Goal: Use online tool/utility: Utilize a website feature to perform a specific function

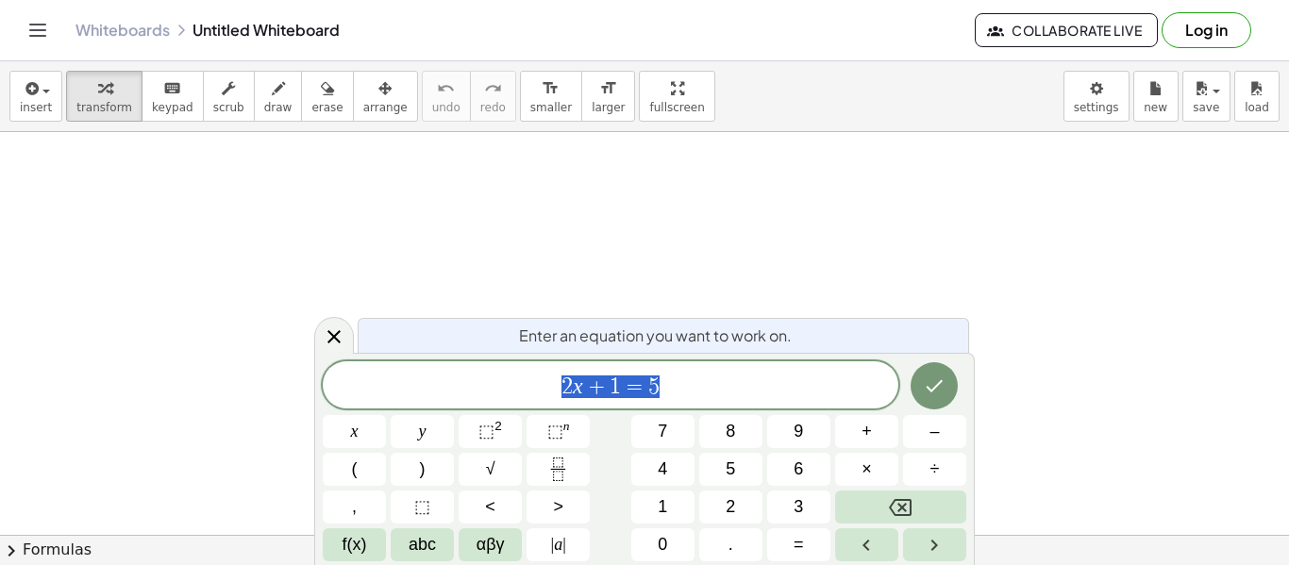
scroll to position [1, 0]
click at [933, 379] on icon "Done" at bounding box center [934, 386] width 23 height 23
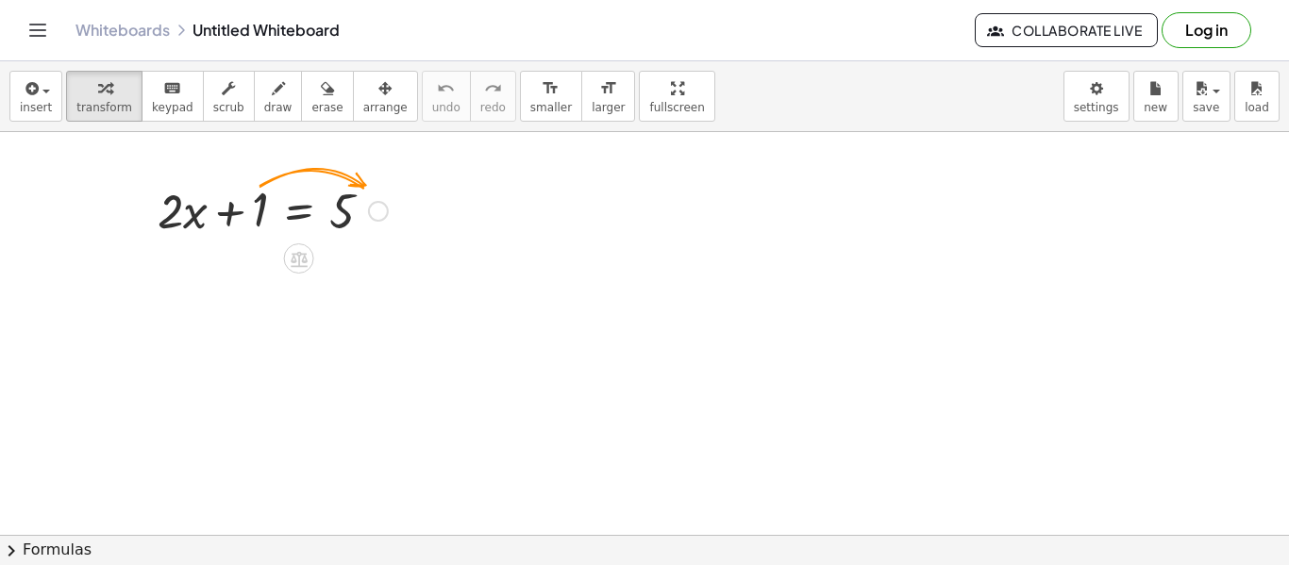
click at [375, 211] on div at bounding box center [378, 211] width 21 height 21
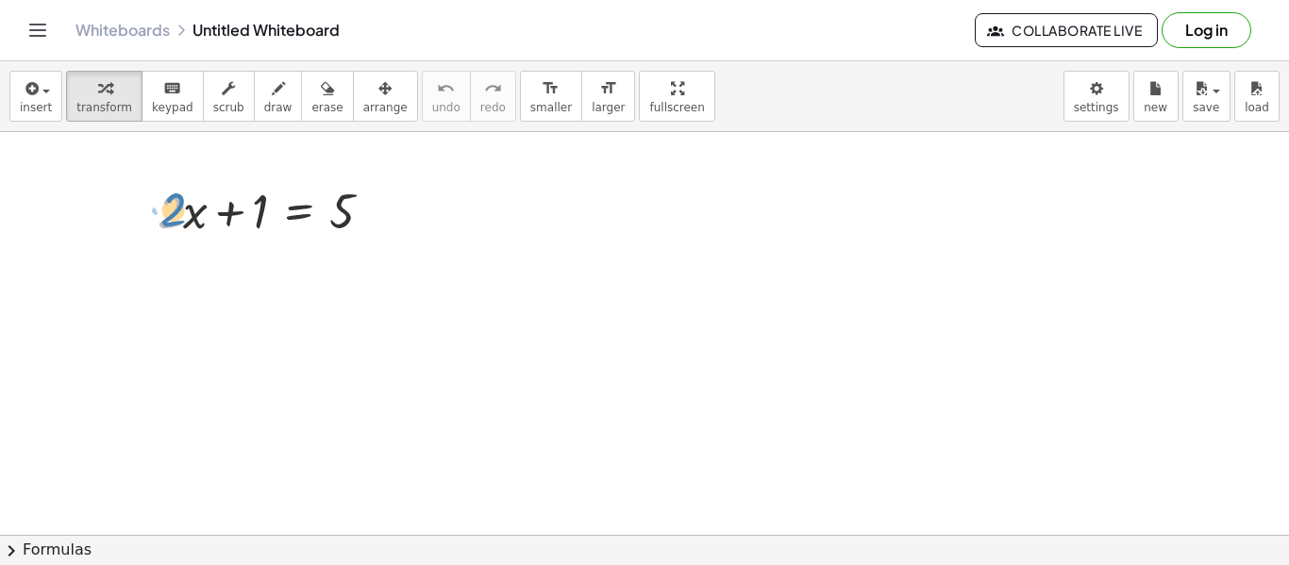
click at [161, 214] on div at bounding box center [272, 209] width 249 height 64
click at [302, 256] on icon at bounding box center [299, 259] width 17 height 16
click at [267, 245] on div "−" at bounding box center [261, 259] width 30 height 30
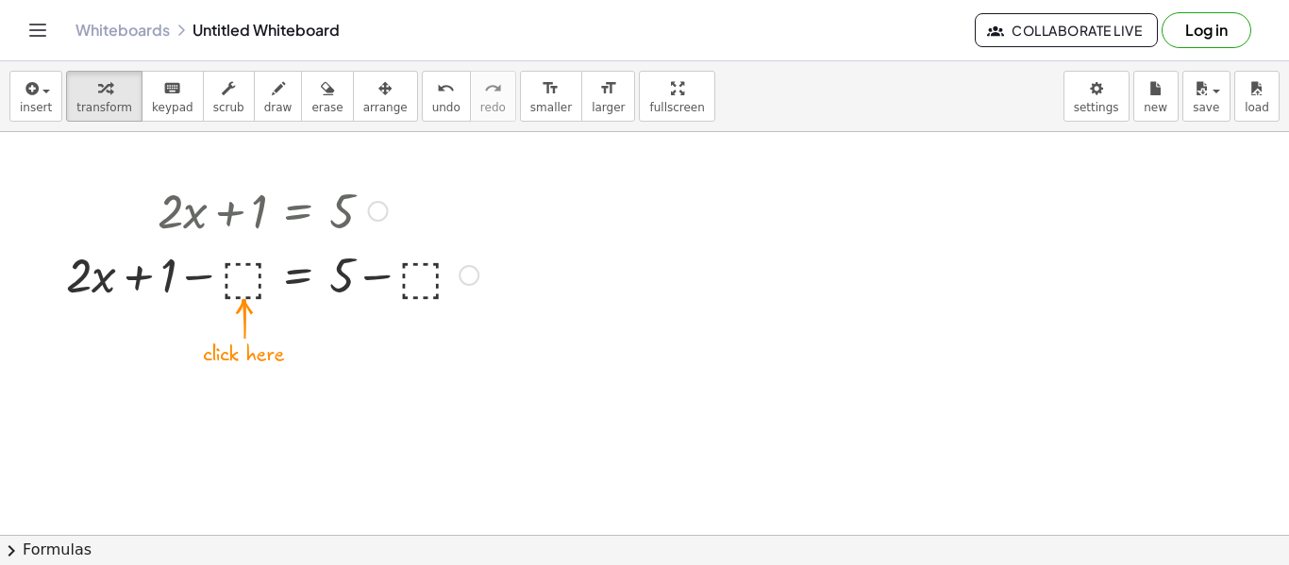
click at [240, 292] on div at bounding box center [272, 274] width 431 height 64
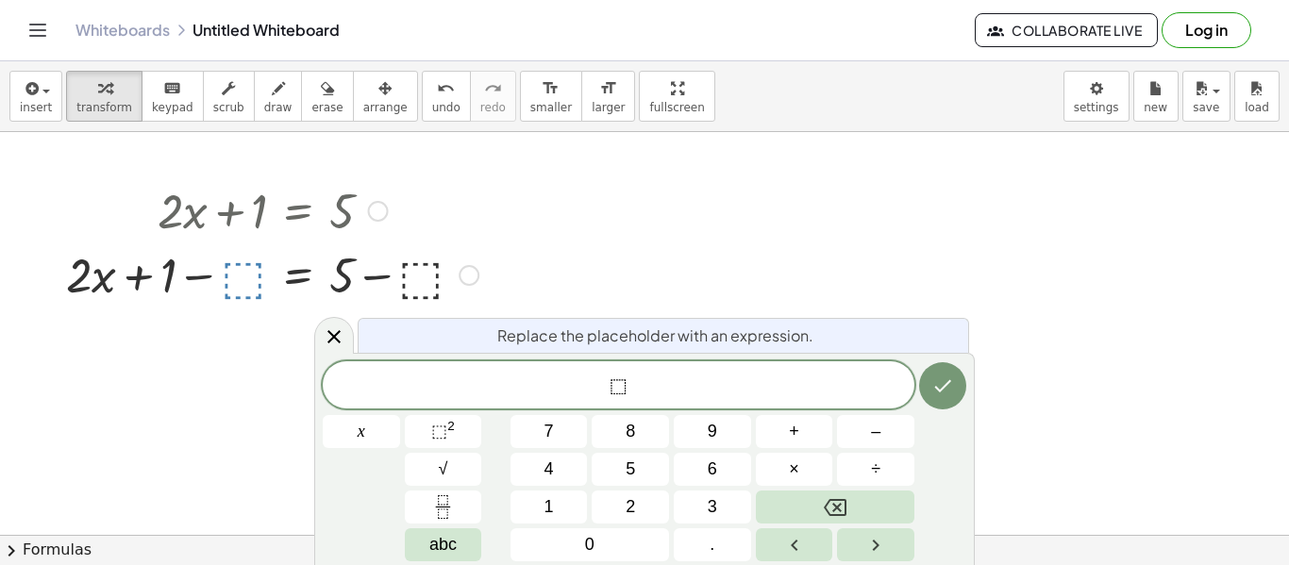
click at [262, 212] on div at bounding box center [272, 209] width 431 height 64
drag, startPoint x: 160, startPoint y: 276, endPoint x: 248, endPoint y: 277, distance: 88.7
click at [248, 277] on div at bounding box center [272, 274] width 431 height 64
click at [246, 275] on div at bounding box center [272, 274] width 431 height 64
click at [626, 389] on span "⬚ ​" at bounding box center [619, 387] width 592 height 26
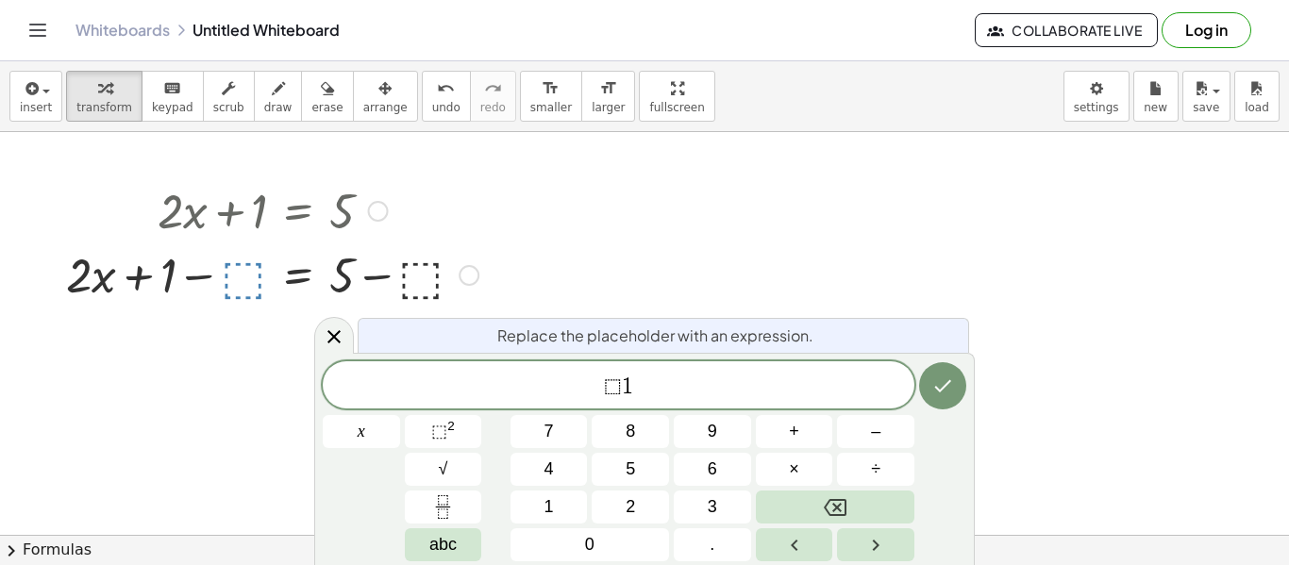
scroll to position [0, 0]
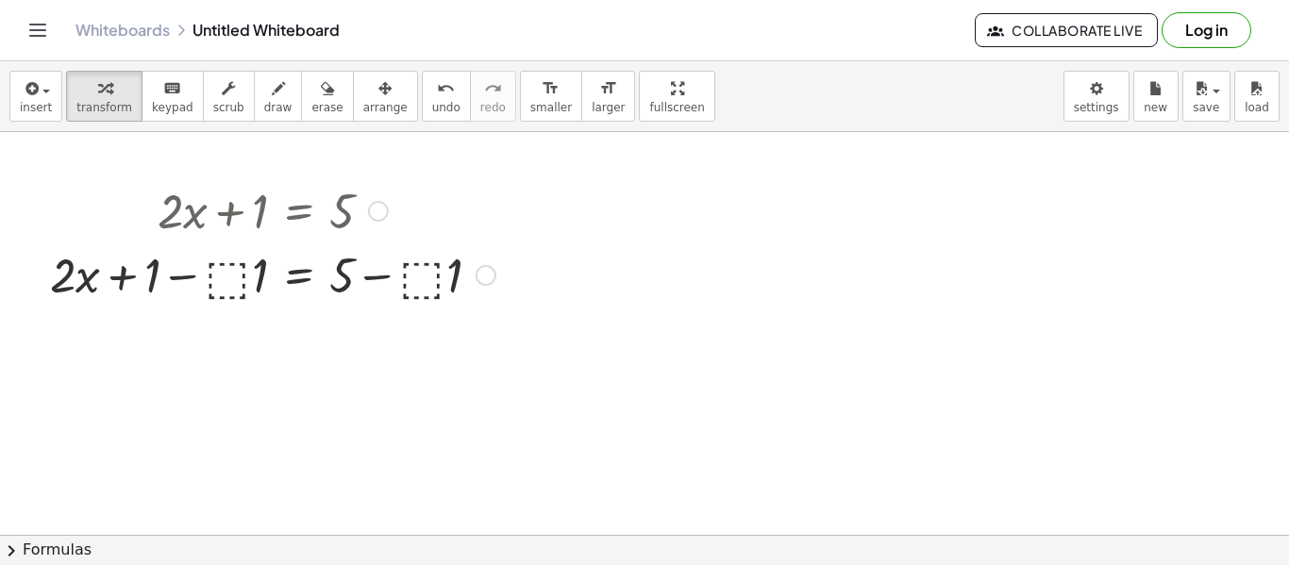
click at [233, 261] on div at bounding box center [273, 274] width 464 height 64
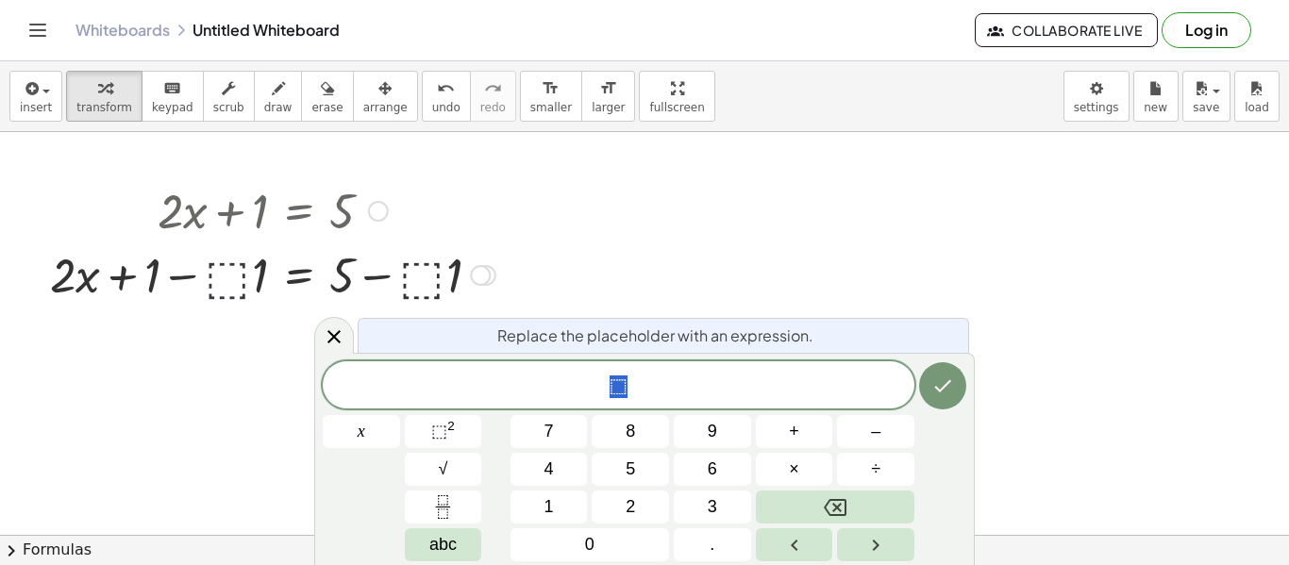
scroll to position [6, 0]
click at [485, 276] on div at bounding box center [480, 275] width 21 height 21
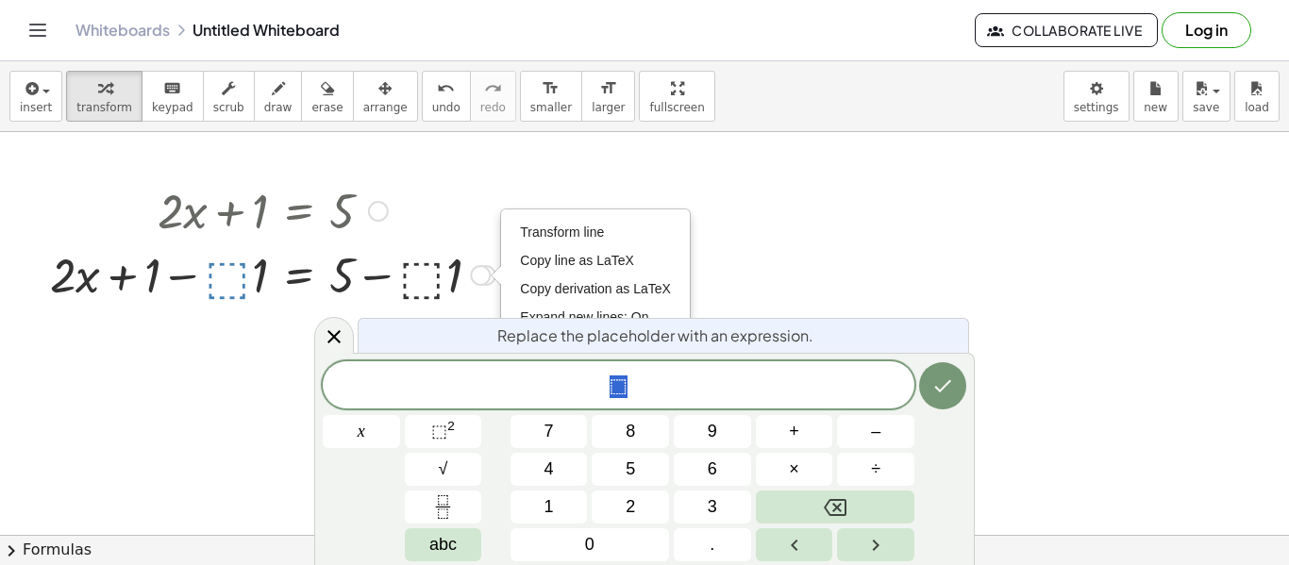
click at [481, 214] on div at bounding box center [273, 209] width 464 height 64
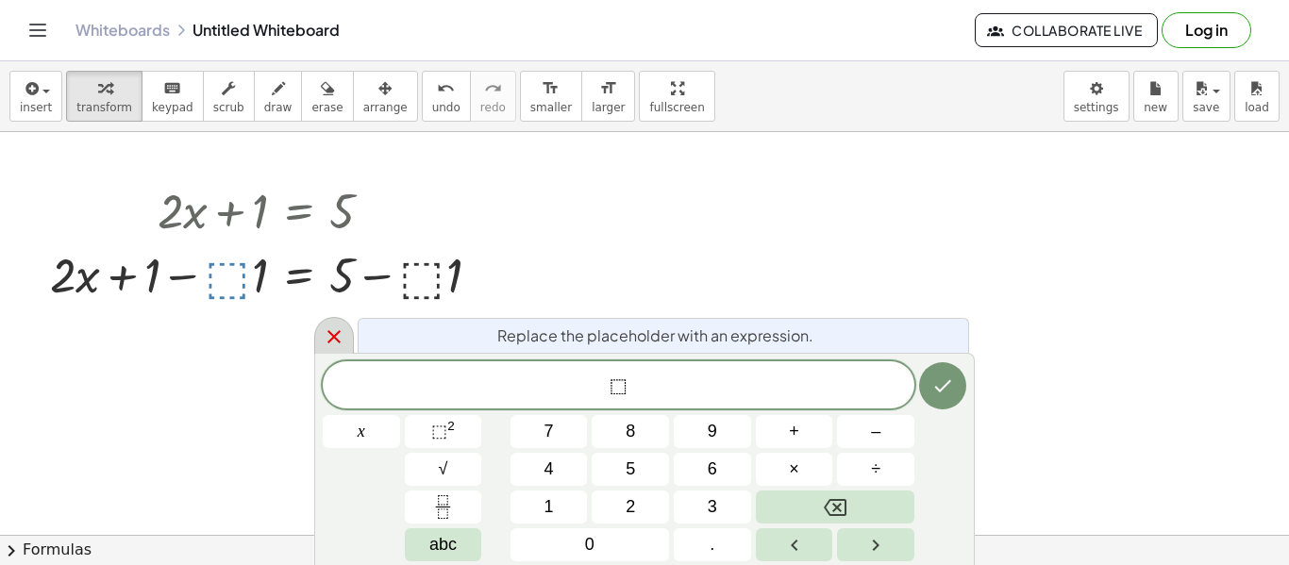
click at [331, 337] on icon at bounding box center [334, 337] width 23 height 23
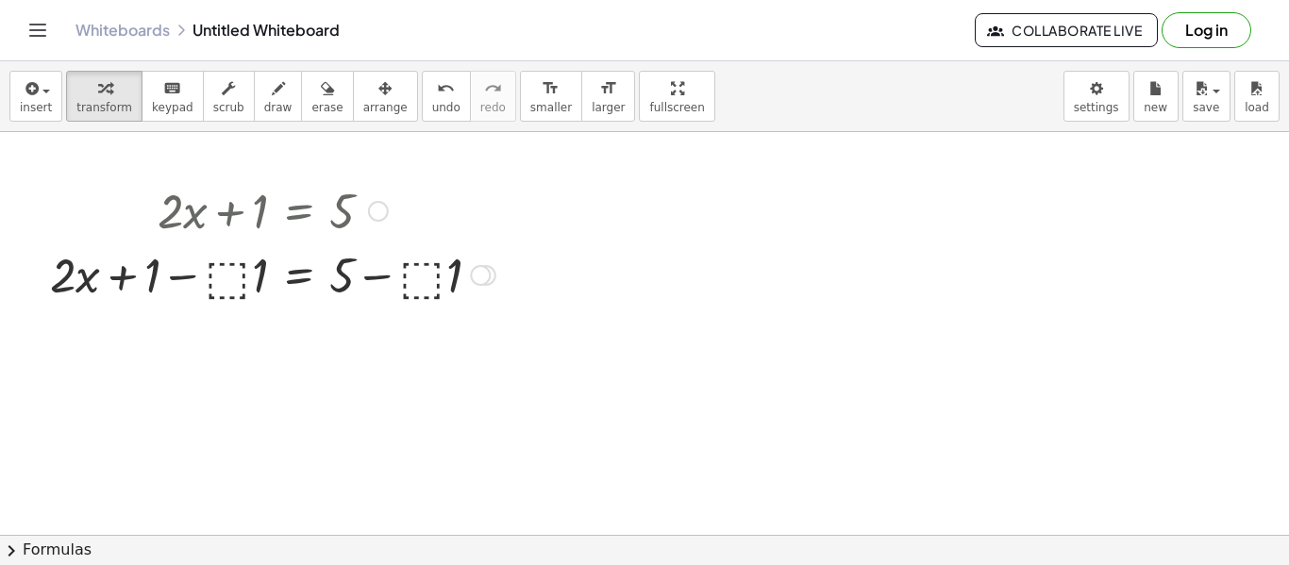
click at [373, 211] on div at bounding box center [378, 211] width 21 height 21
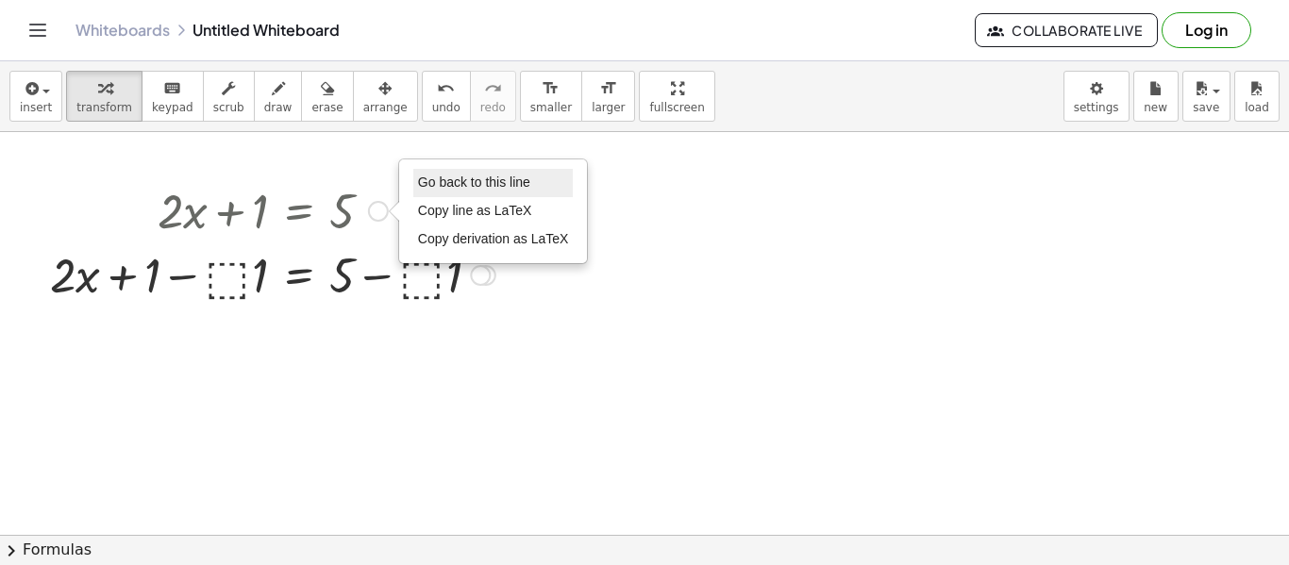
click at [416, 192] on li "Go back to this line" at bounding box center [493, 183] width 160 height 28
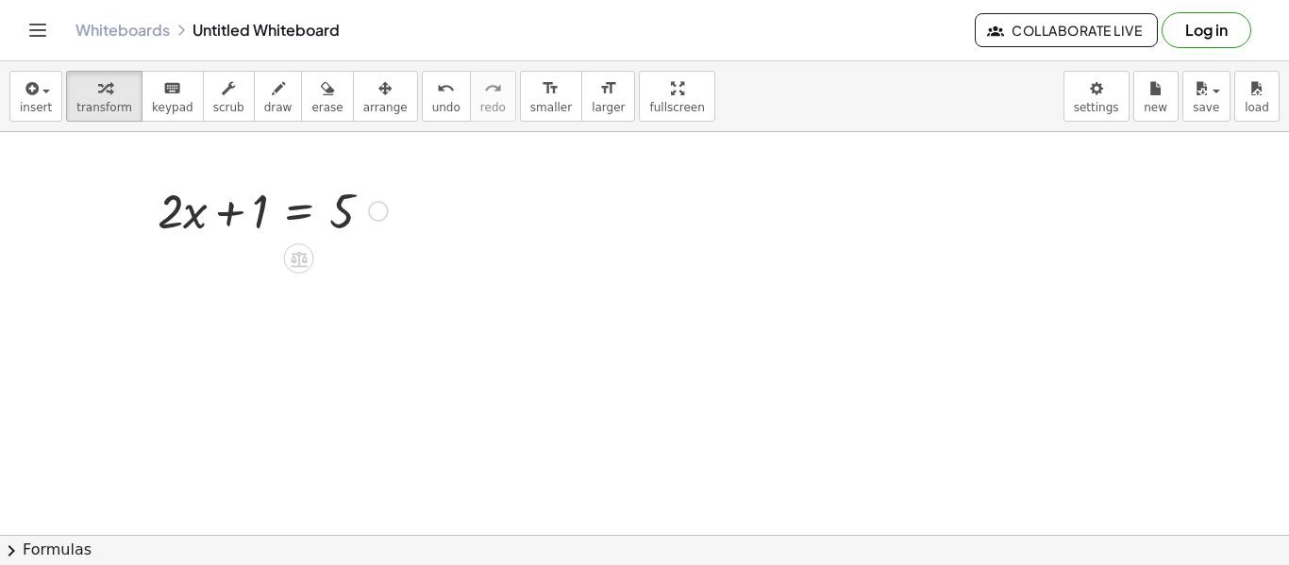
click at [253, 207] on div at bounding box center [272, 209] width 249 height 64
drag, startPoint x: 255, startPoint y: 209, endPoint x: 390, endPoint y: 212, distance: 135.0
click at [390, 212] on div at bounding box center [272, 209] width 249 height 64
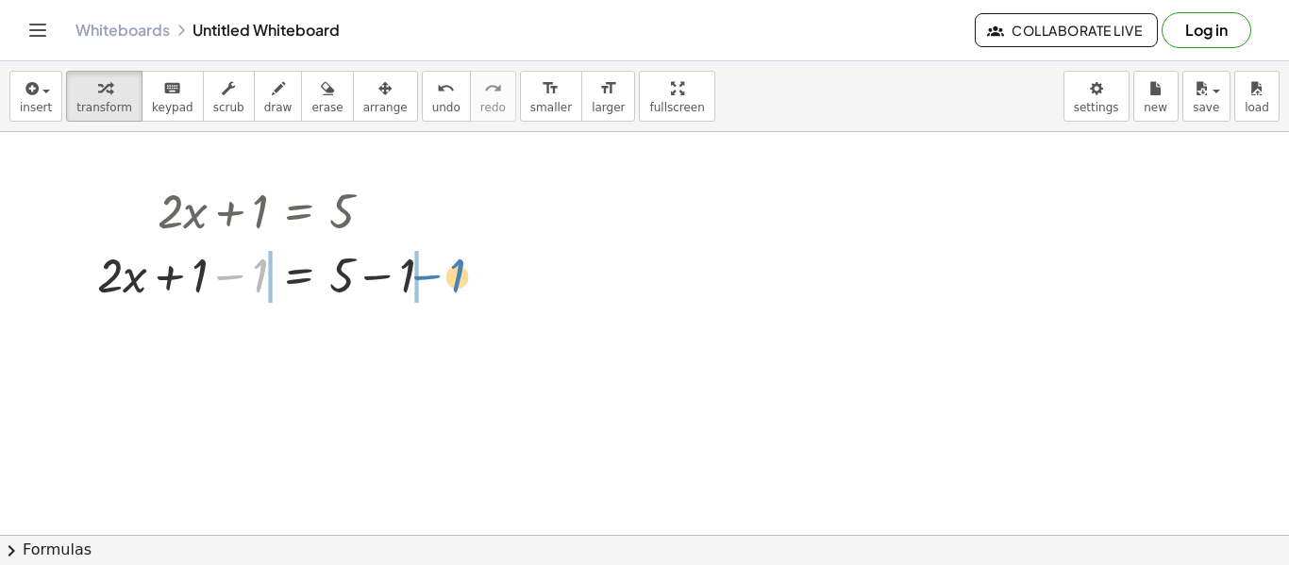
drag, startPoint x: 257, startPoint y: 276, endPoint x: 474, endPoint y: 269, distance: 217.2
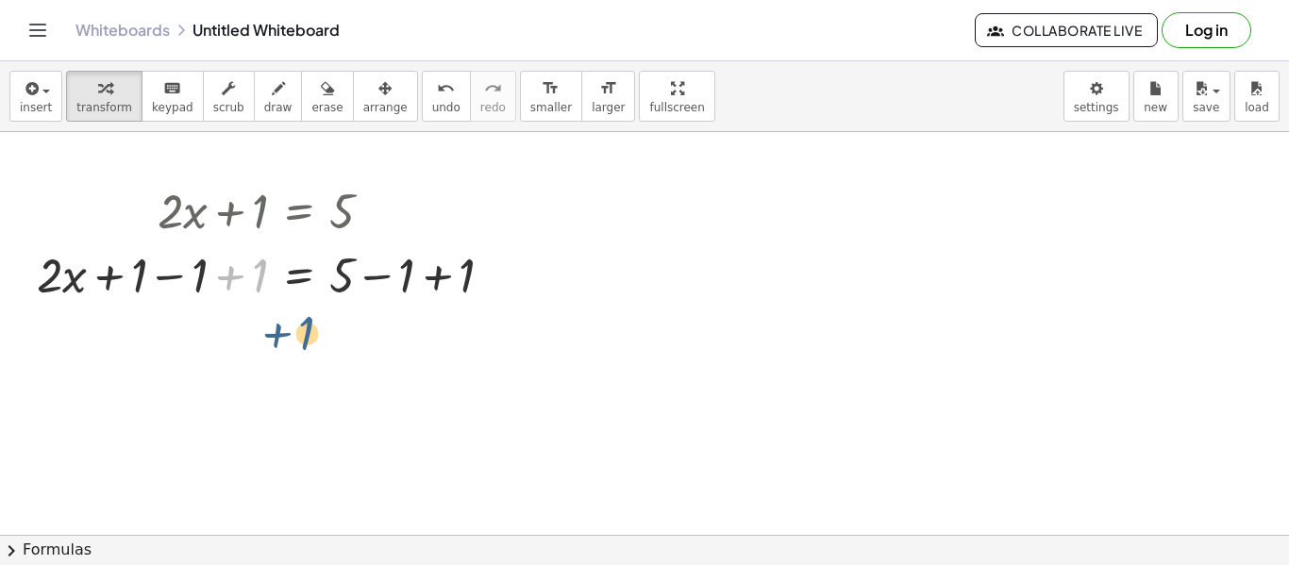
drag, startPoint x: 261, startPoint y: 276, endPoint x: 308, endPoint y: 333, distance: 74.5
drag, startPoint x: 387, startPoint y: 275, endPoint x: 460, endPoint y: 315, distance: 83.3
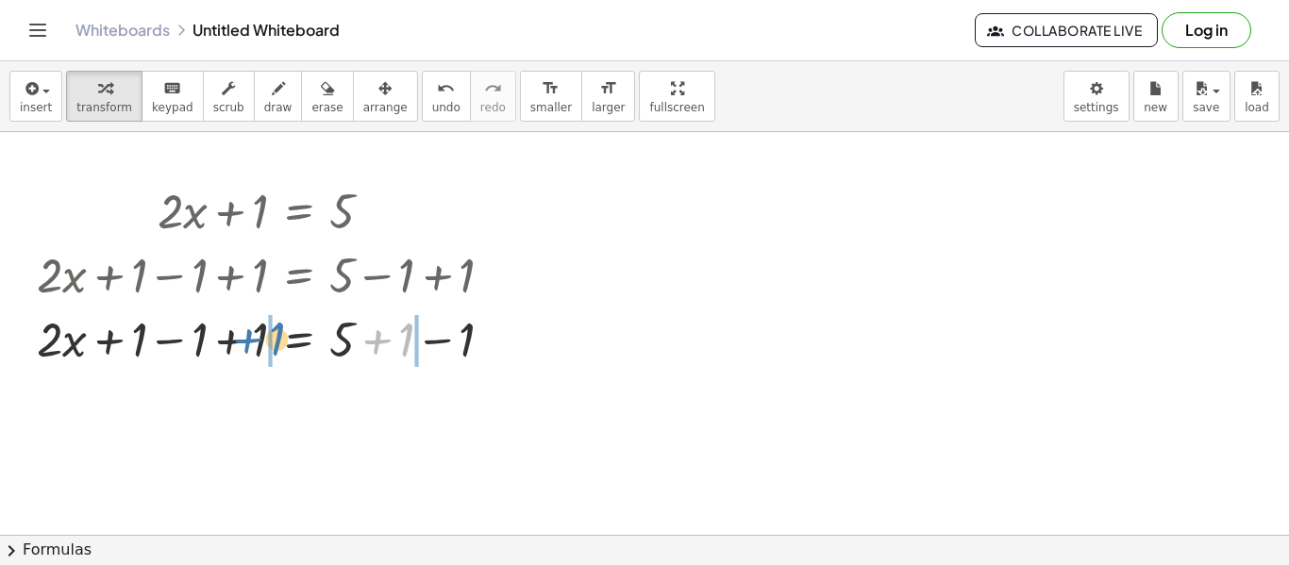
drag, startPoint x: 408, startPoint y: 337, endPoint x: 279, endPoint y: 336, distance: 128.4
click at [279, 336] on div at bounding box center [272, 338] width 491 height 64
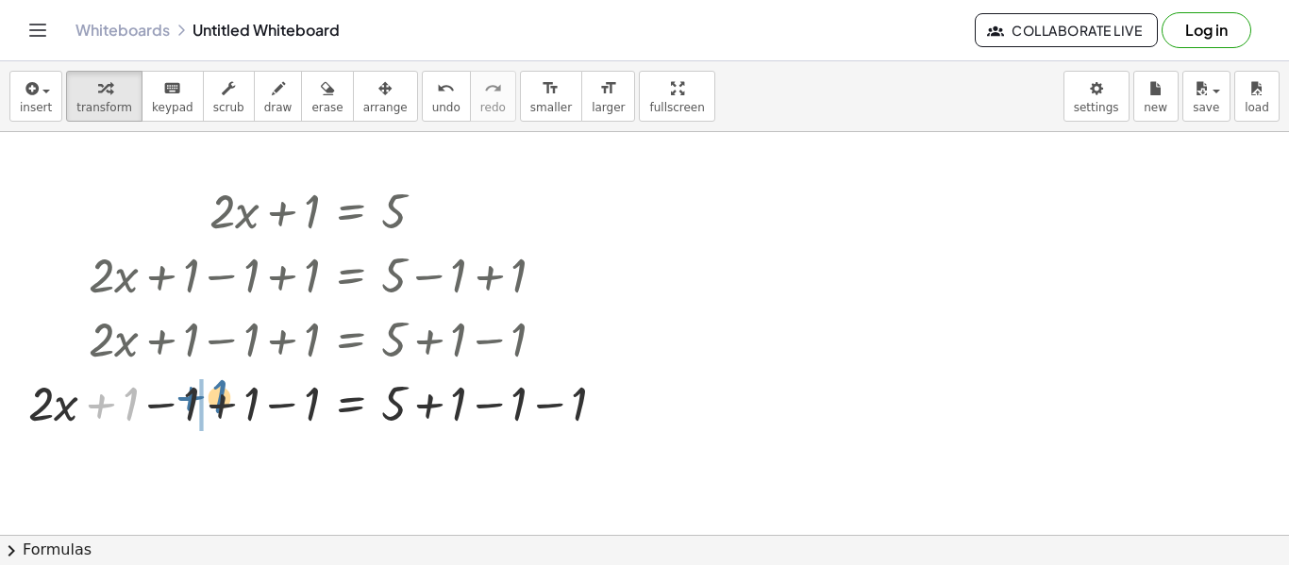
drag, startPoint x: 133, startPoint y: 405, endPoint x: 219, endPoint y: 400, distance: 86.0
click at [219, 400] on div at bounding box center [325, 402] width 612 height 64
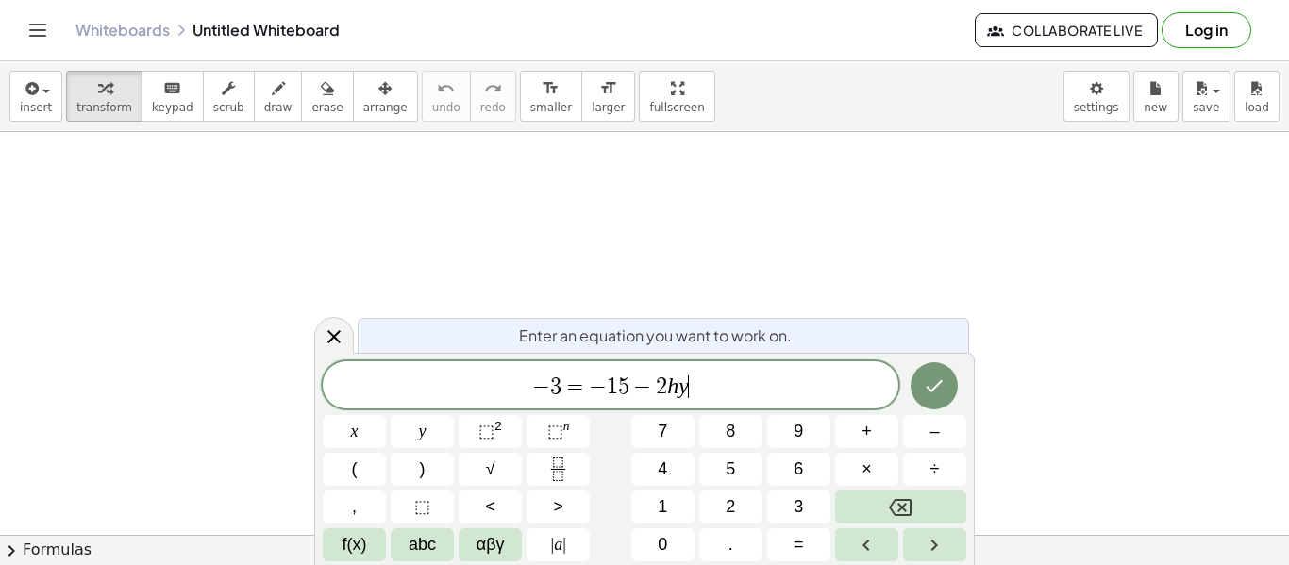
scroll to position [11, 0]
click at [379, 472] on button "(" at bounding box center [354, 469] width 63 height 33
click at [420, 480] on span ")" at bounding box center [423, 469] width 6 height 25
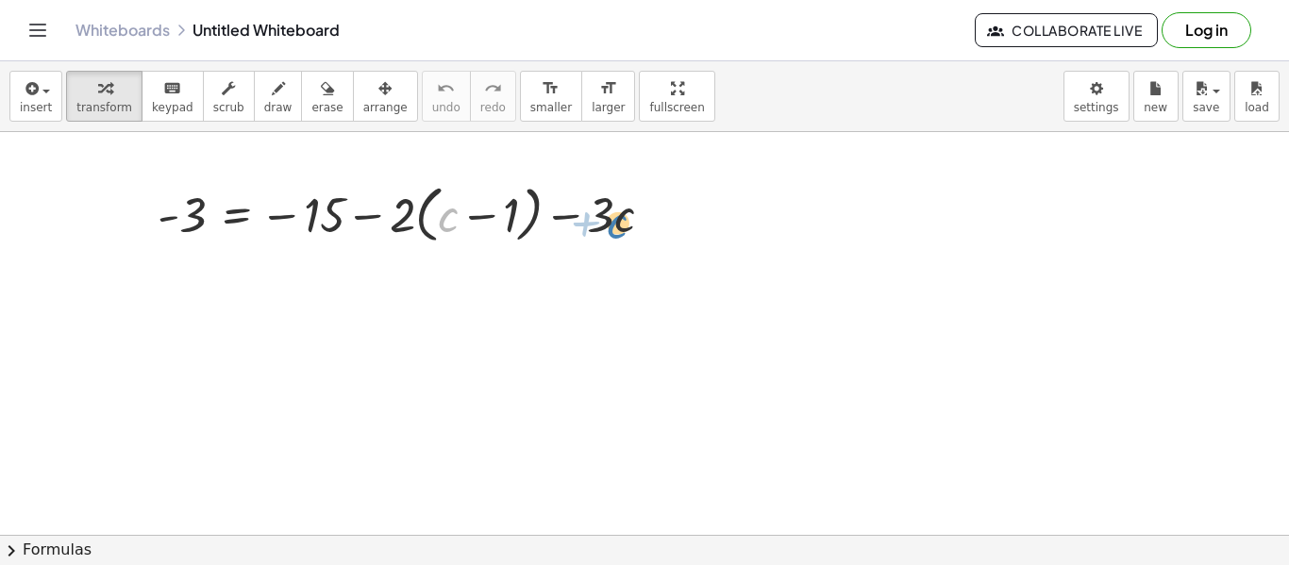
drag, startPoint x: 451, startPoint y: 224, endPoint x: 620, endPoint y: 230, distance: 169.1
click at [620, 230] on div at bounding box center [413, 213] width 530 height 72
drag, startPoint x: 446, startPoint y: 228, endPoint x: 674, endPoint y: 218, distance: 227.7
click at [674, 218] on div at bounding box center [413, 213] width 530 height 72
drag, startPoint x: 603, startPoint y: 227, endPoint x: 452, endPoint y: 233, distance: 151.2
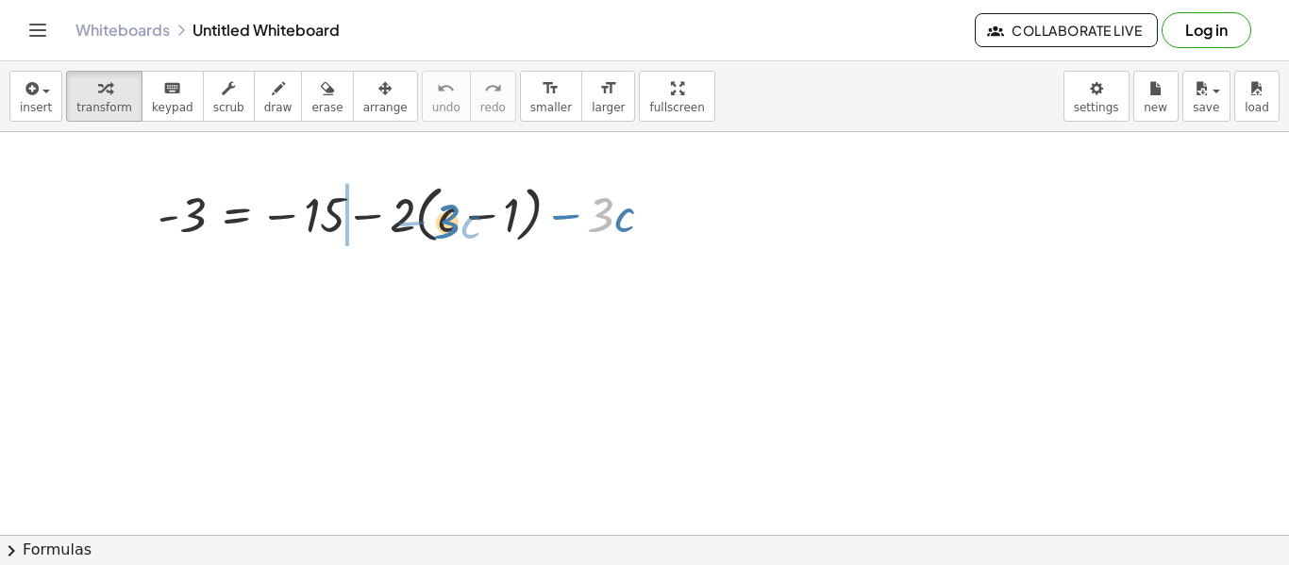
click at [452, 233] on div at bounding box center [413, 213] width 530 height 72
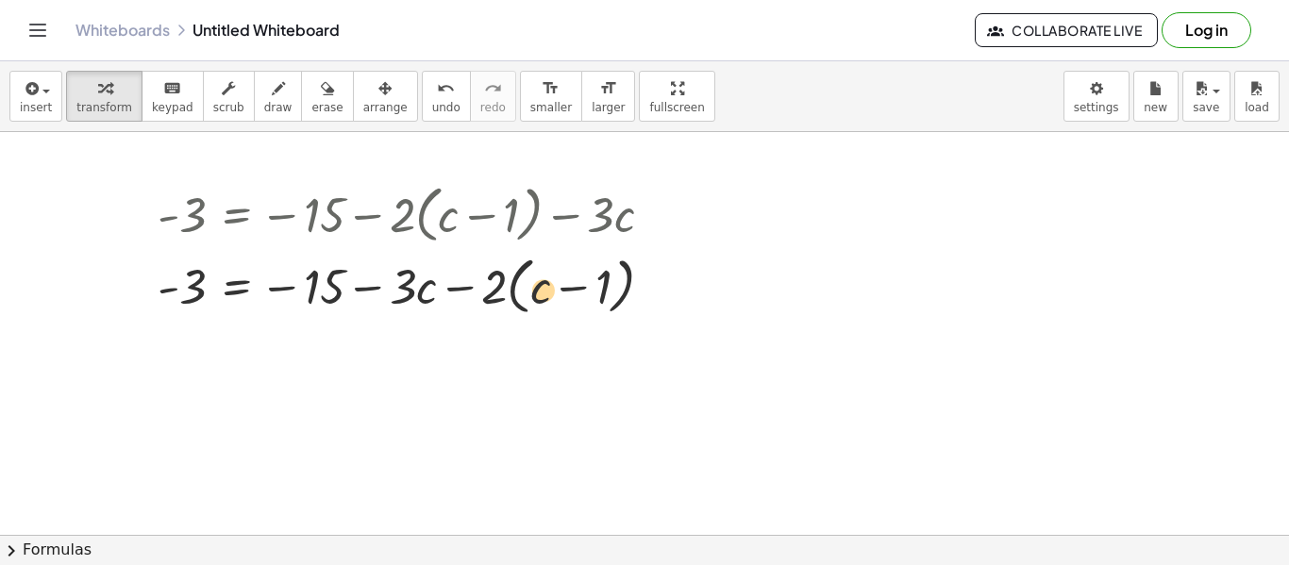
drag, startPoint x: 417, startPoint y: 295, endPoint x: 531, endPoint y: 298, distance: 114.3
click at [531, 298] on div at bounding box center [413, 285] width 530 height 72
drag, startPoint x: 532, startPoint y: 297, endPoint x: 423, endPoint y: 330, distance: 114.4
drag, startPoint x: 534, startPoint y: 289, endPoint x: 409, endPoint y: 261, distance: 128.7
click at [409, 261] on div at bounding box center [413, 285] width 530 height 72
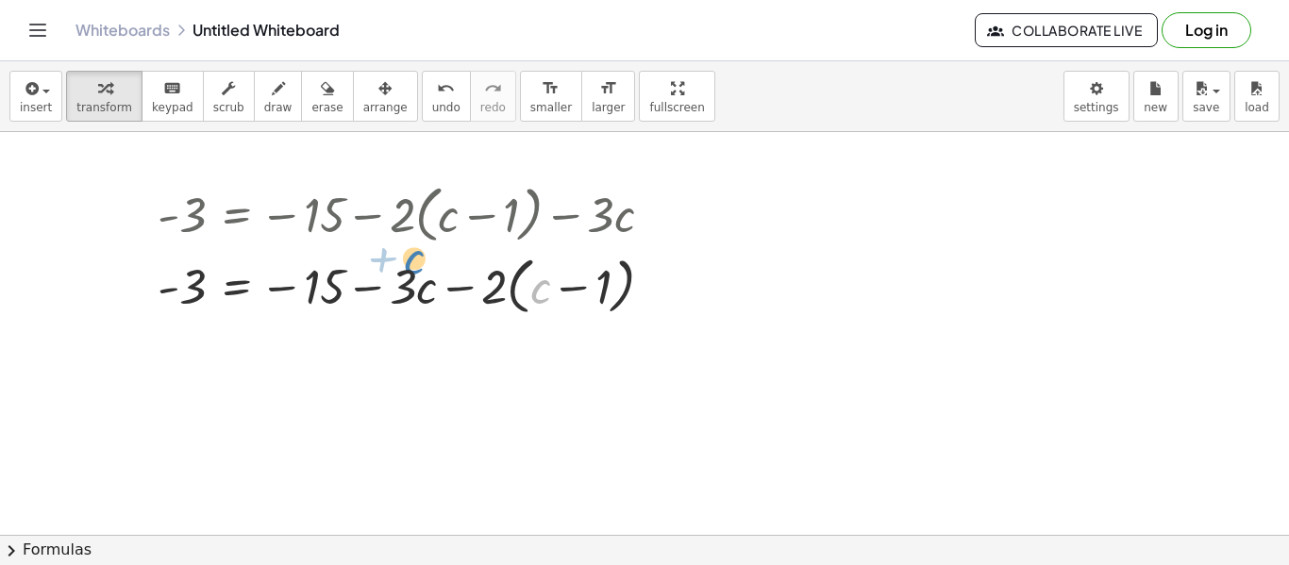
drag, startPoint x: 546, startPoint y: 284, endPoint x: 419, endPoint y: 255, distance: 129.8
click at [419, 255] on div at bounding box center [413, 285] width 530 height 72
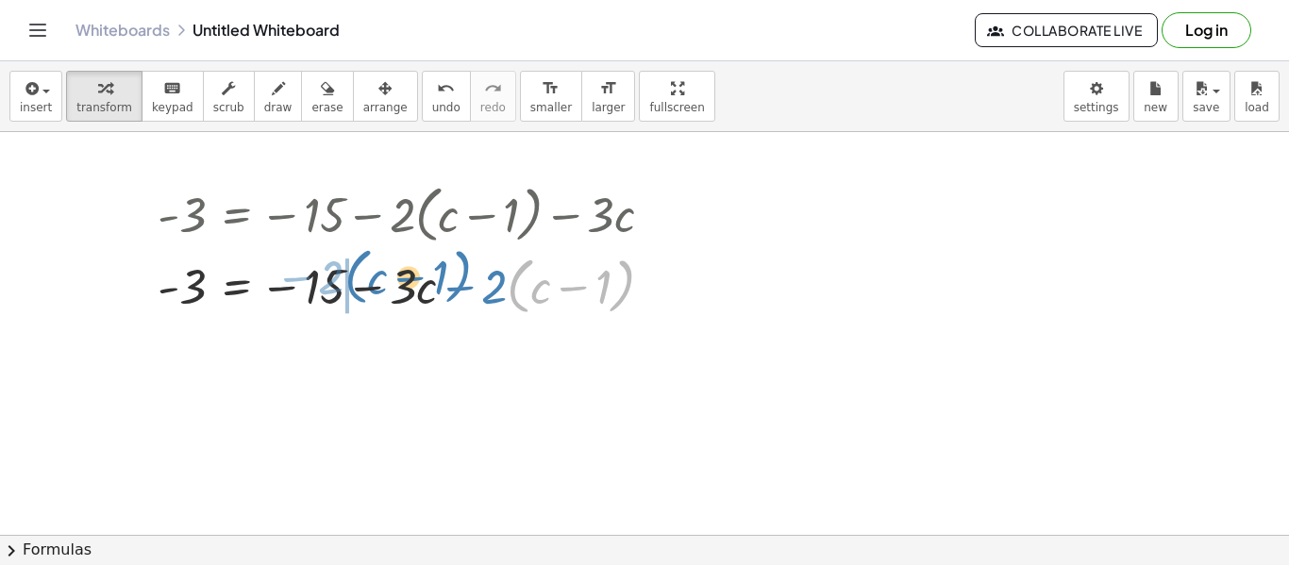
drag, startPoint x: 614, startPoint y: 283, endPoint x: 452, endPoint y: 273, distance: 161.8
click at [452, 273] on div at bounding box center [413, 285] width 530 height 72
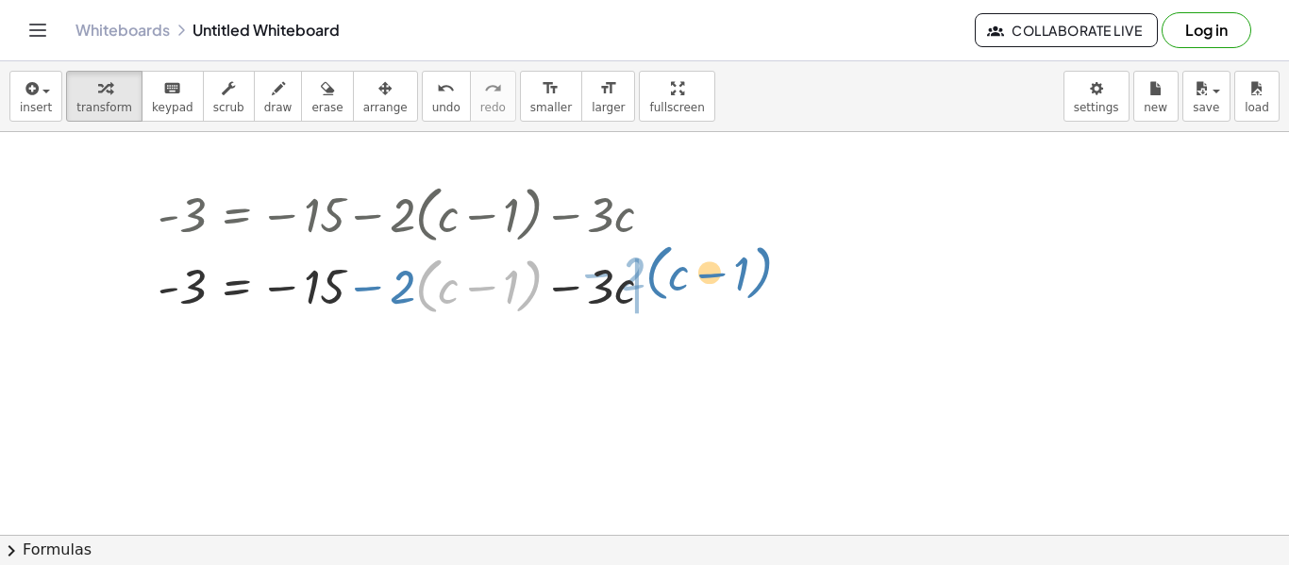
drag, startPoint x: 421, startPoint y: 290, endPoint x: 652, endPoint y: 275, distance: 231.8
click at [652, 275] on div at bounding box center [413, 285] width 530 height 72
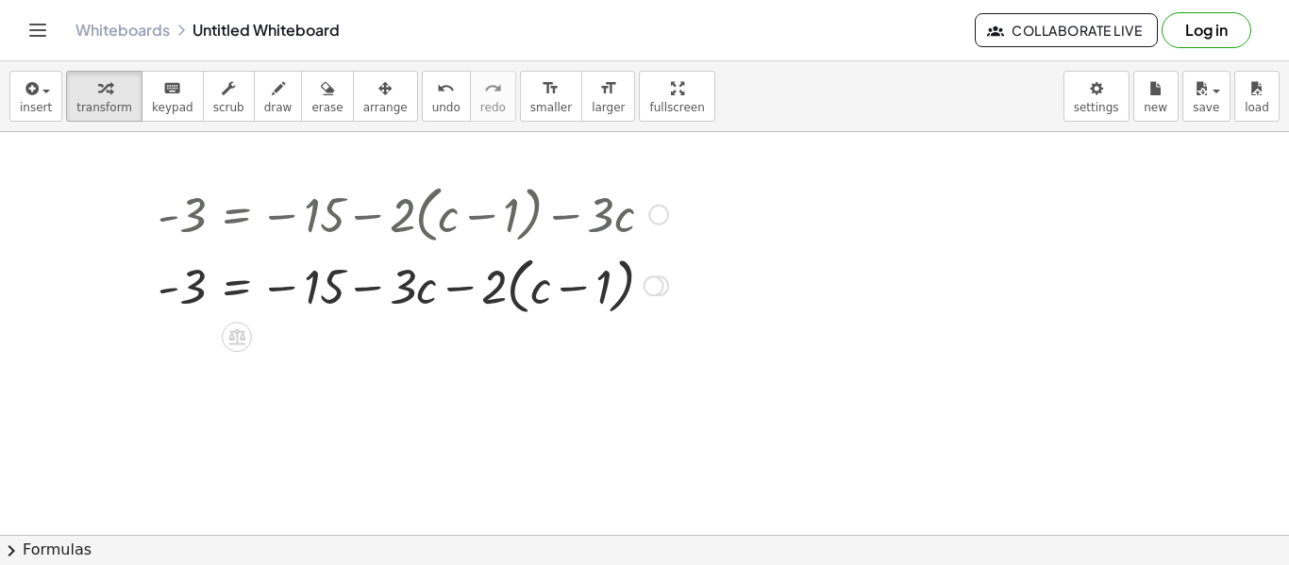
click at [382, 208] on div at bounding box center [413, 213] width 530 height 72
drag, startPoint x: 419, startPoint y: 289, endPoint x: 534, endPoint y: 288, distance: 115.2
click at [534, 288] on div at bounding box center [413, 285] width 530 height 72
drag, startPoint x: 543, startPoint y: 295, endPoint x: 416, endPoint y: 294, distance: 126.5
click at [416, 294] on div at bounding box center [413, 285] width 530 height 72
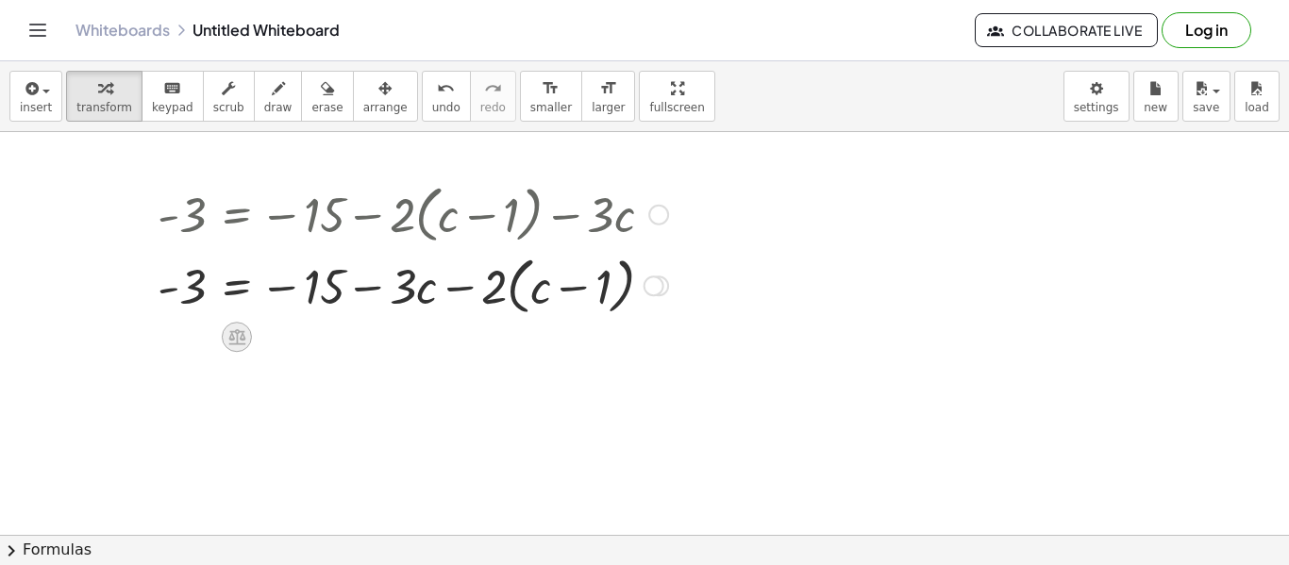
click at [241, 338] on icon at bounding box center [236, 337] width 17 height 16
click at [153, 343] on div "+" at bounding box center [161, 337] width 30 height 30
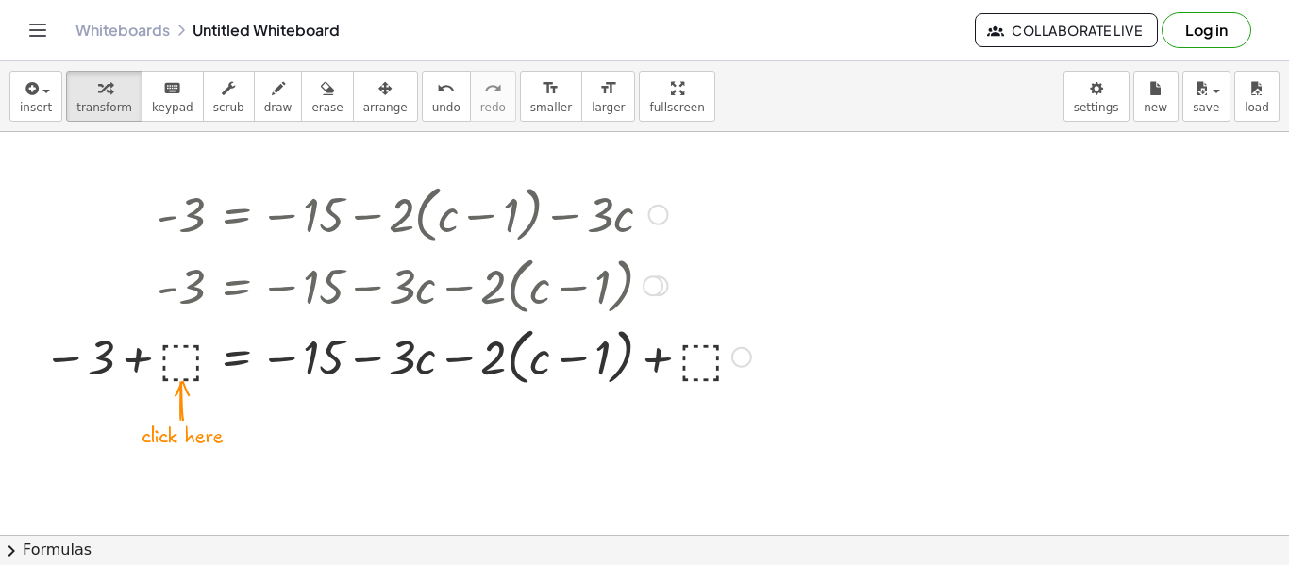
click at [179, 376] on div at bounding box center [397, 356] width 727 height 72
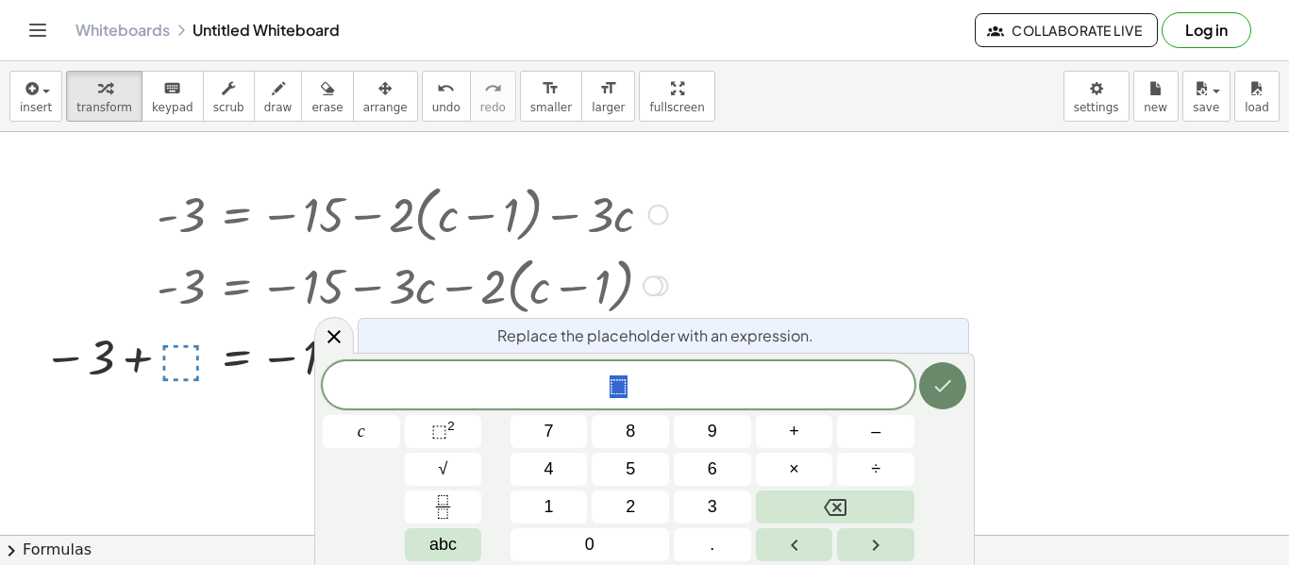
click at [944, 375] on icon "Done" at bounding box center [943, 386] width 23 height 23
